Goal: Check status: Check status

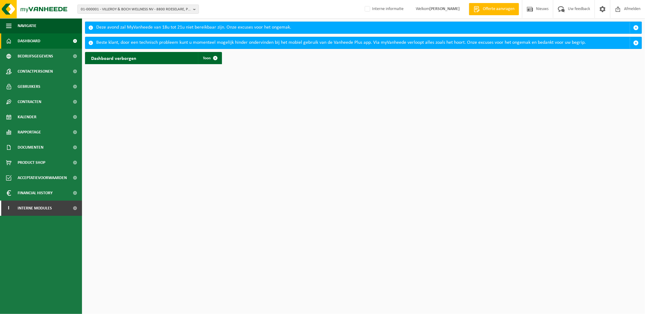
click at [120, 5] on span "01-000001 - VILLEROY & BOCH WELLNESS NV - 8800 ROESELARE, POPULIERSTRAAT 1" at bounding box center [136, 9] width 110 height 9
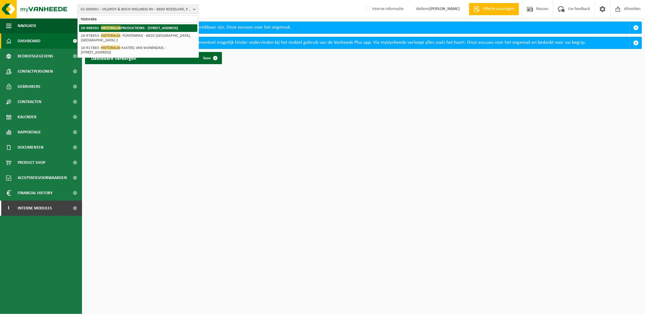
type input "historalia"
click at [106, 30] on strong "10-908392 - HISTORALIA PRODUCTIONS - 2260 WESTERLO, POLDERSTRAAT 51" at bounding box center [129, 28] width 97 height 5
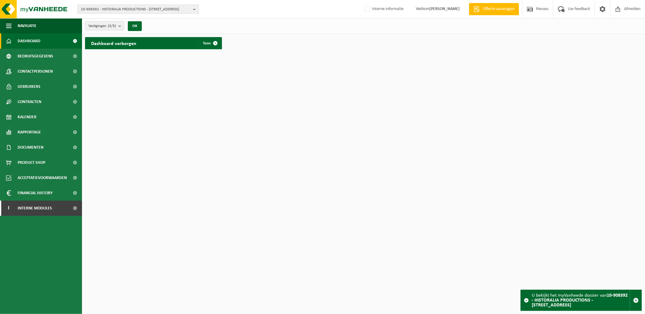
click at [126, 9] on span "10-908392 - HISTORALIA PRODUCTIONS - [STREET_ADDRESS]" at bounding box center [136, 9] width 110 height 9
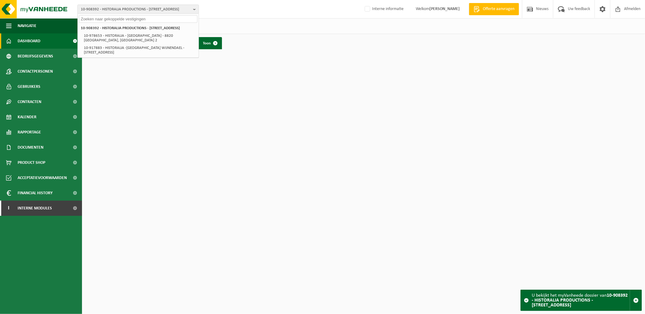
click at [31, 109] on span "Contracten" at bounding box center [30, 101] width 24 height 15
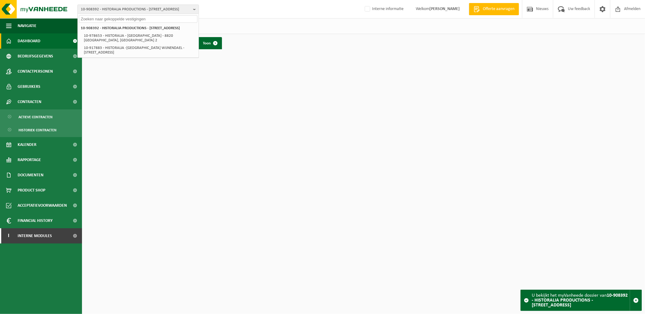
click at [32, 145] on span "Kalender" at bounding box center [27, 144] width 19 height 15
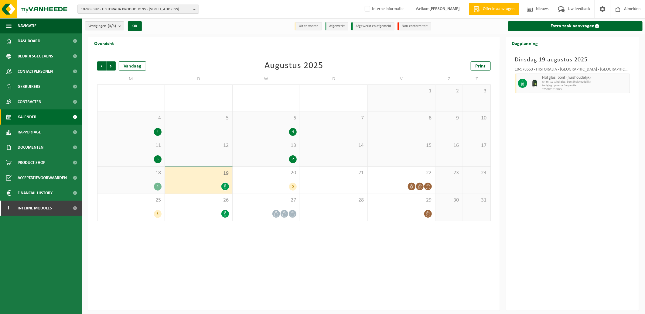
click at [218, 206] on div "26" at bounding box center [198, 207] width 67 height 27
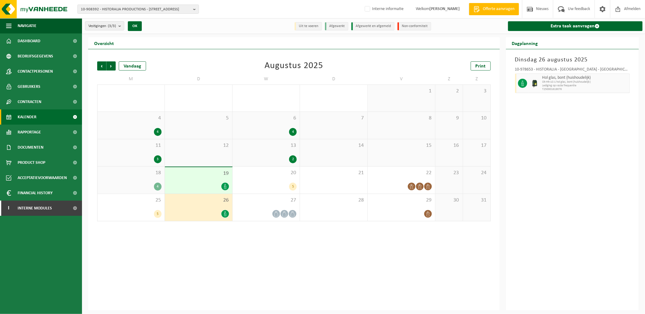
click at [198, 214] on div at bounding box center [198, 214] width 61 height 8
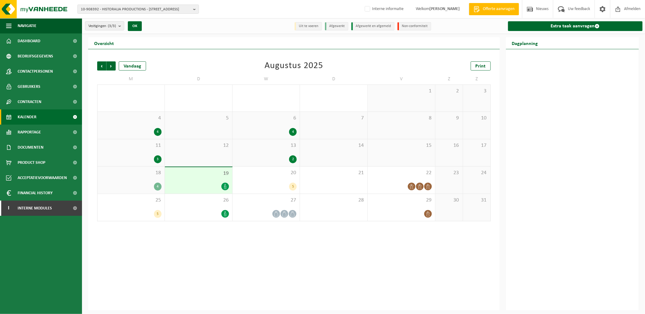
click at [210, 180] on div "19" at bounding box center [198, 180] width 67 height 26
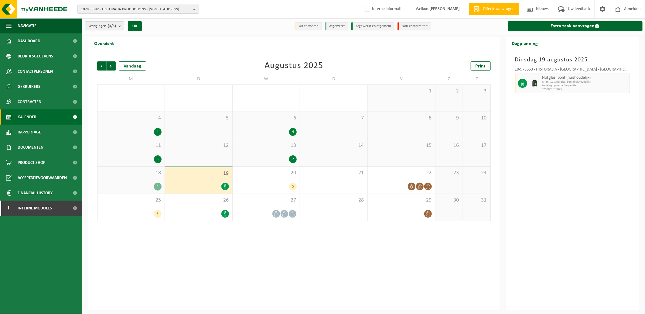
click at [205, 204] on div "26" at bounding box center [198, 207] width 67 height 27
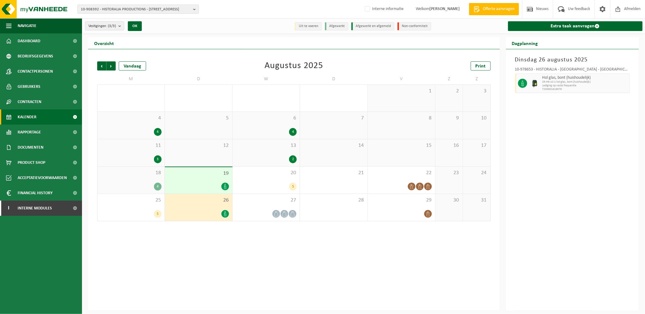
click at [275, 184] on div "5" at bounding box center [266, 187] width 61 height 8
